Goal: Task Accomplishment & Management: Use online tool/utility

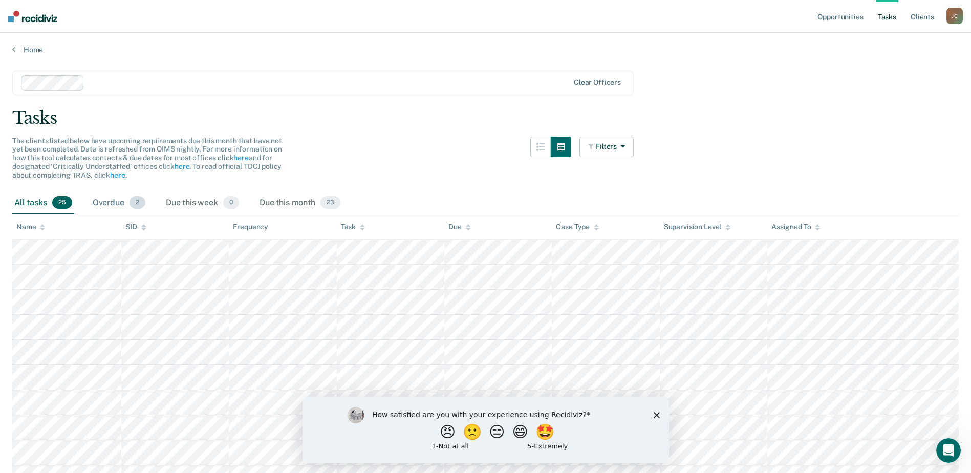
click at [106, 199] on div "Overdue 2" at bounding box center [119, 203] width 57 height 23
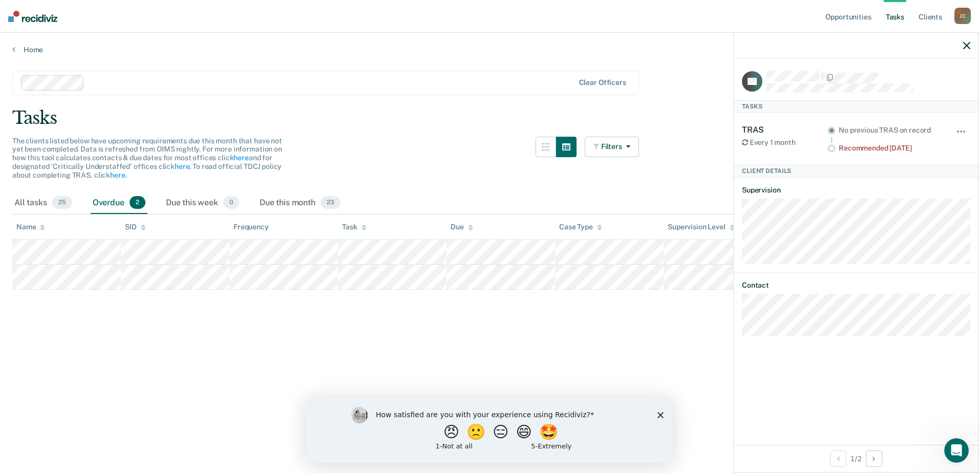
click at [968, 48] on icon "button" at bounding box center [966, 45] width 7 height 7
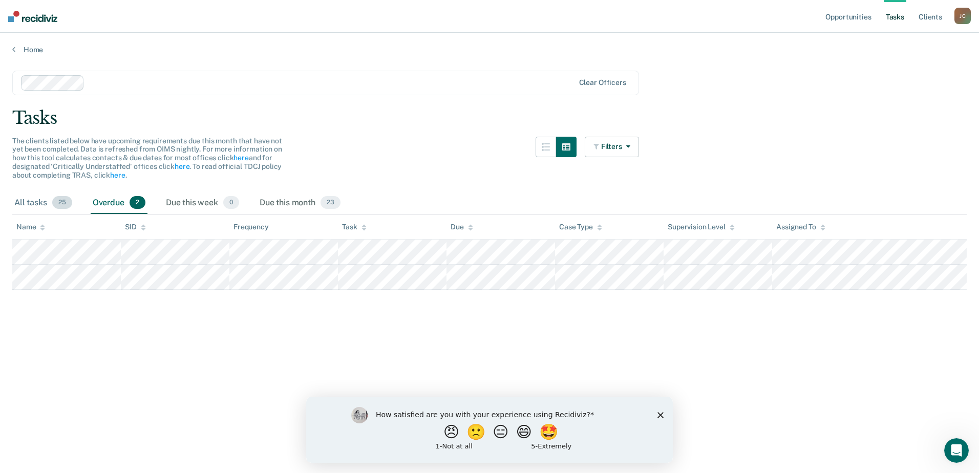
click at [67, 204] on span "25" at bounding box center [62, 202] width 20 height 13
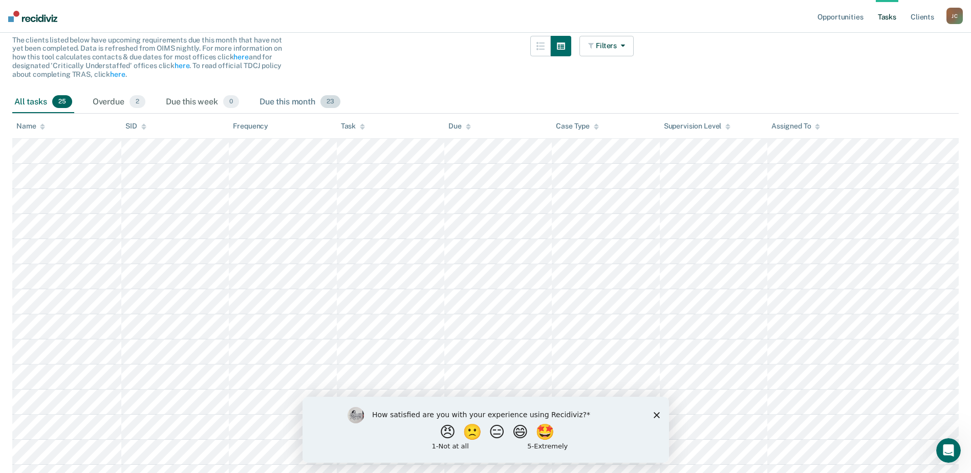
scroll to position [102, 0]
click at [654, 417] on polygon "Close survey" at bounding box center [656, 415] width 6 height 6
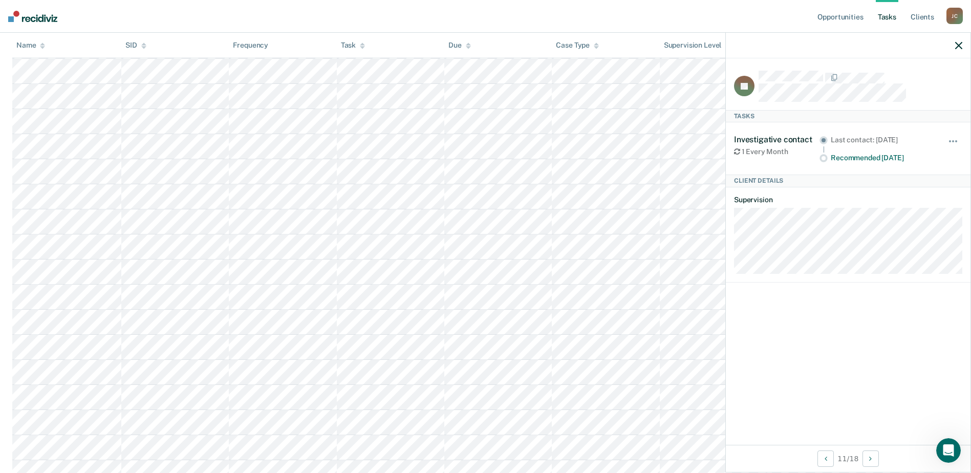
scroll to position [0, 0]
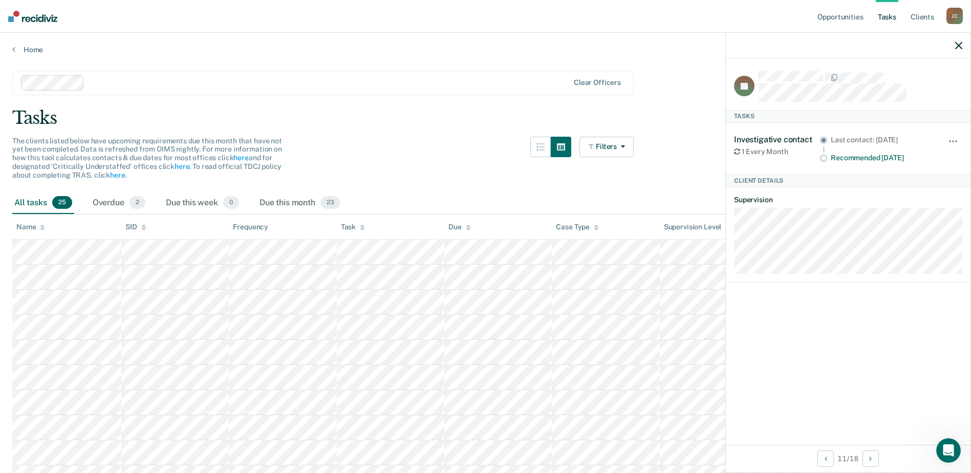
click at [956, 45] on icon "button" at bounding box center [958, 45] width 7 height 7
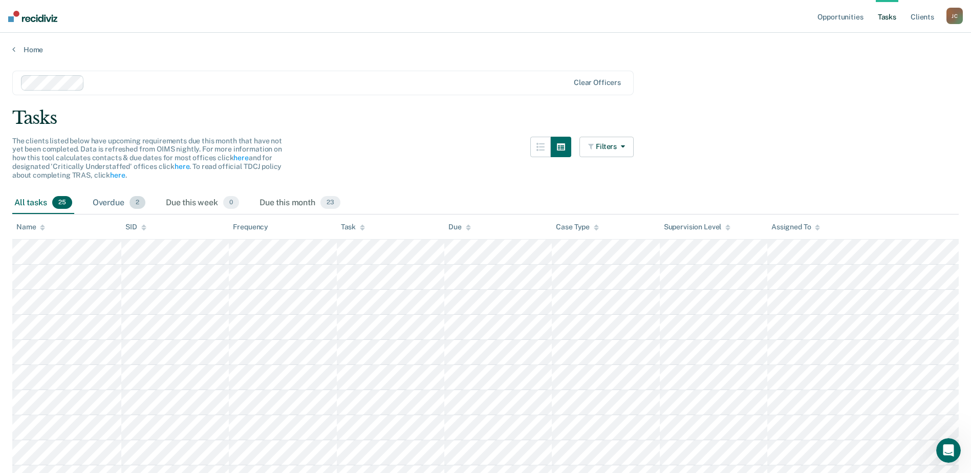
scroll to position [366, 0]
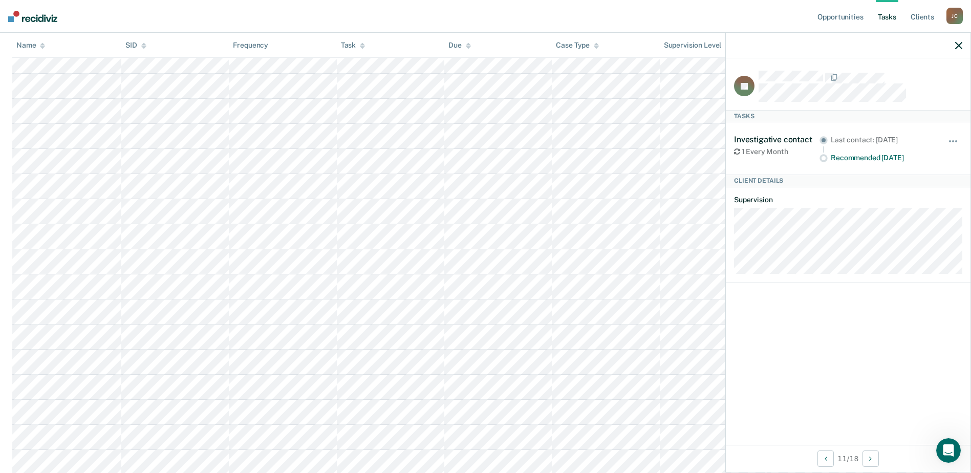
click at [948, 41] on div at bounding box center [848, 46] width 245 height 26
click at [957, 39] on div at bounding box center [848, 46] width 245 height 26
click at [951, 45] on div at bounding box center [848, 46] width 245 height 26
click at [958, 45] on icon "button" at bounding box center [958, 45] width 7 height 7
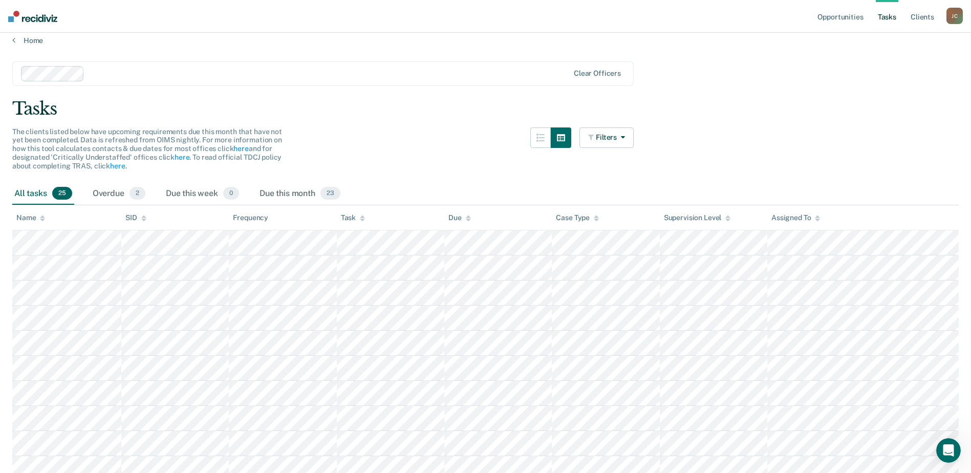
scroll to position [0, 0]
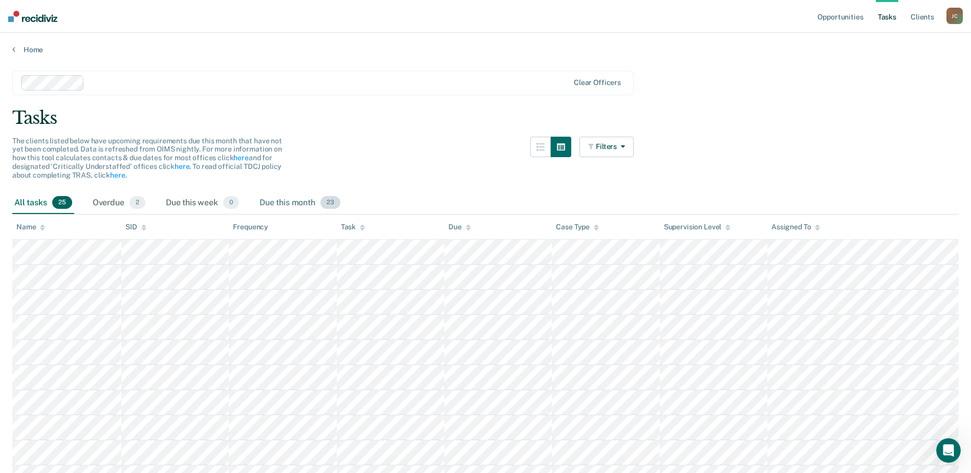
click at [309, 197] on div "Due this month 23" at bounding box center [299, 203] width 85 height 23
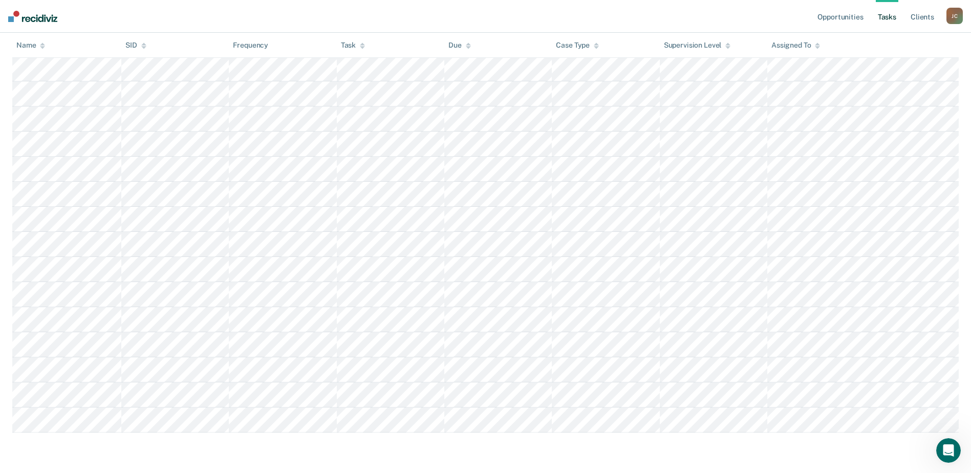
scroll to position [384, 0]
